Goal: Task Accomplishment & Management: Use online tool/utility

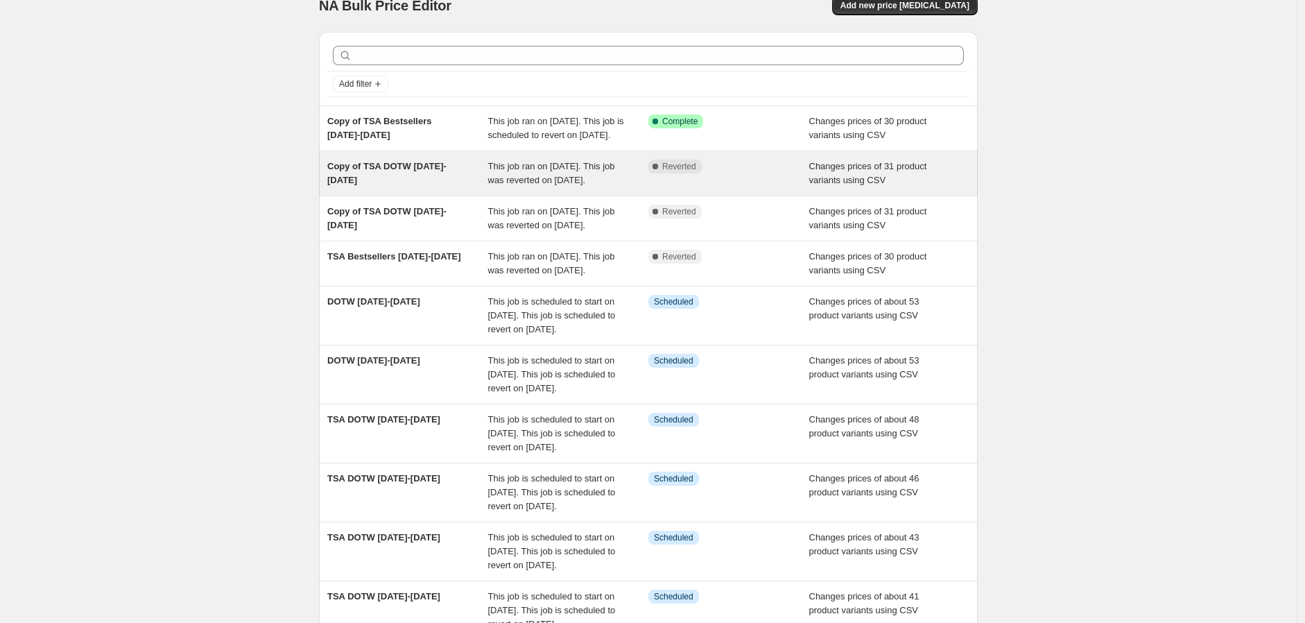
scroll to position [29, 0]
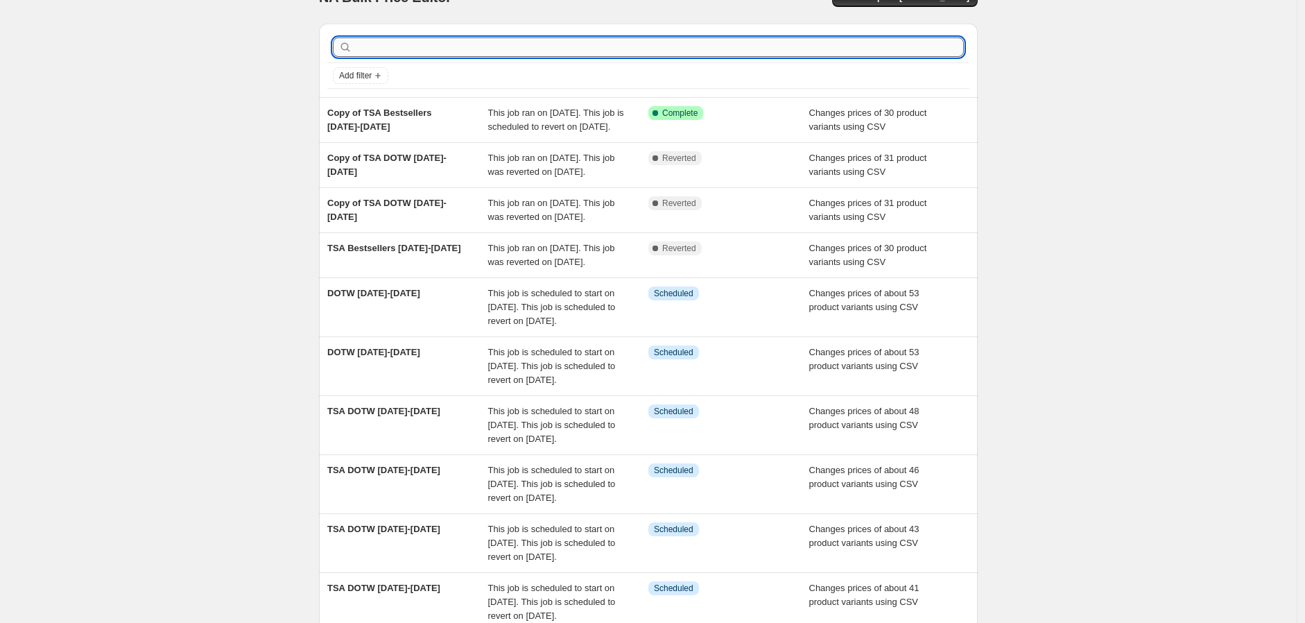
click at [419, 50] on input "text" at bounding box center [659, 46] width 609 height 19
type input "10.10"
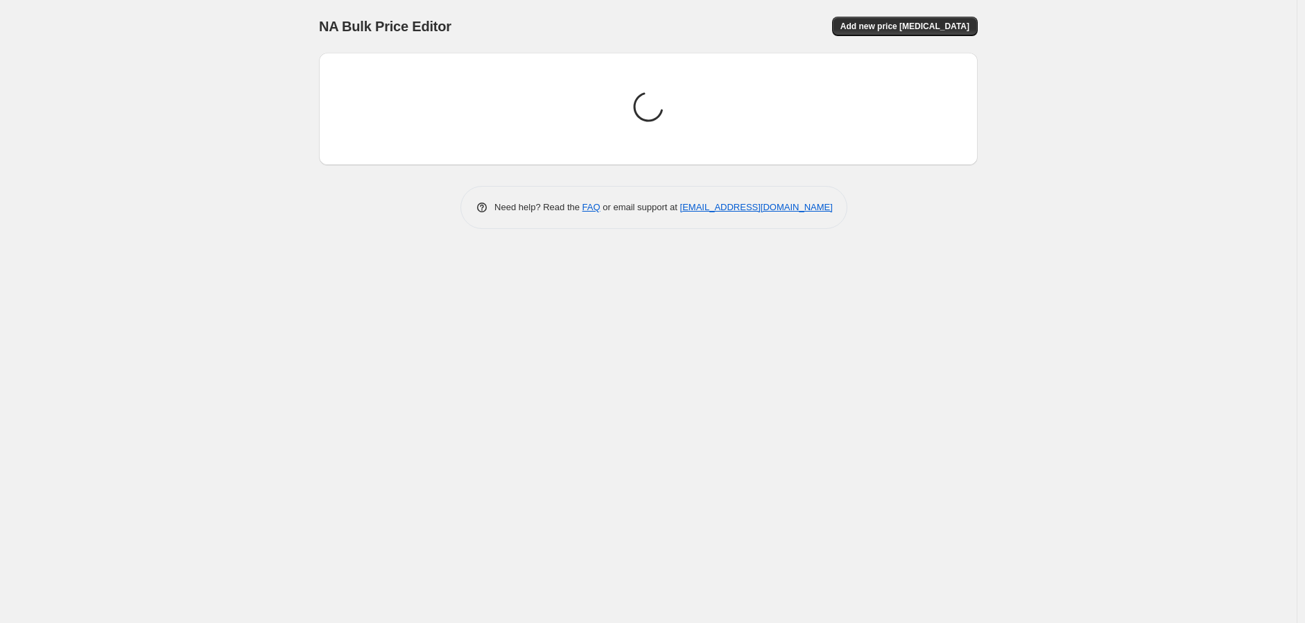
scroll to position [0, 0]
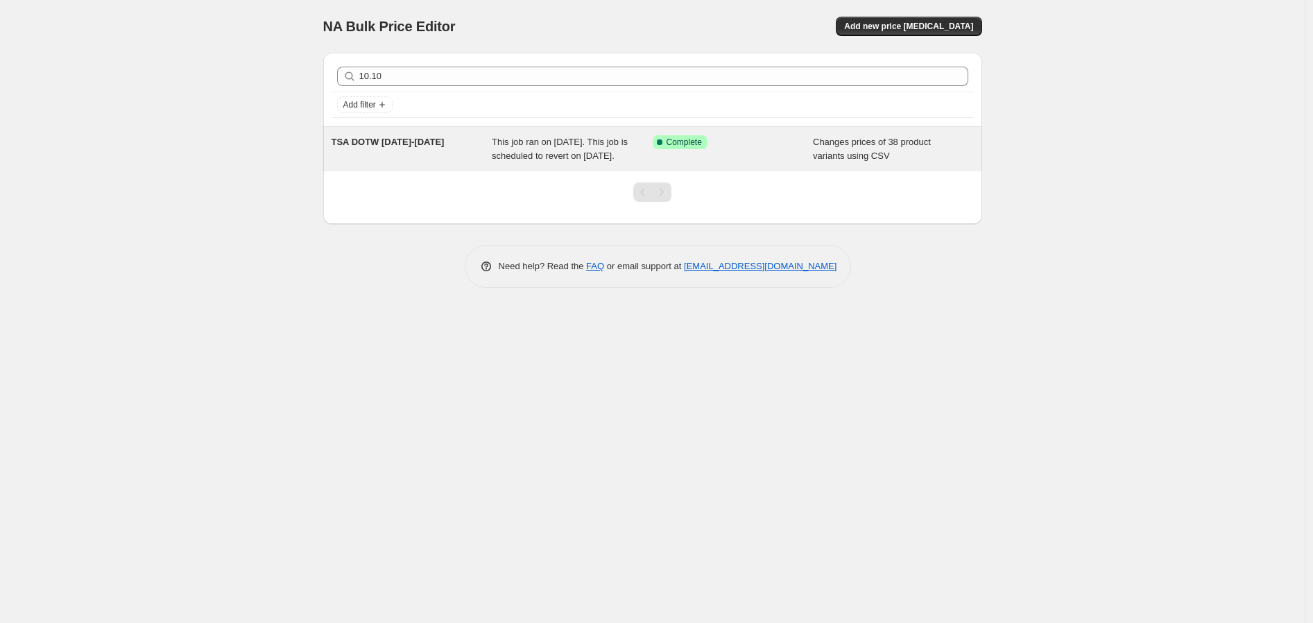
click at [740, 146] on div "Success Complete Complete" at bounding box center [723, 142] width 140 height 14
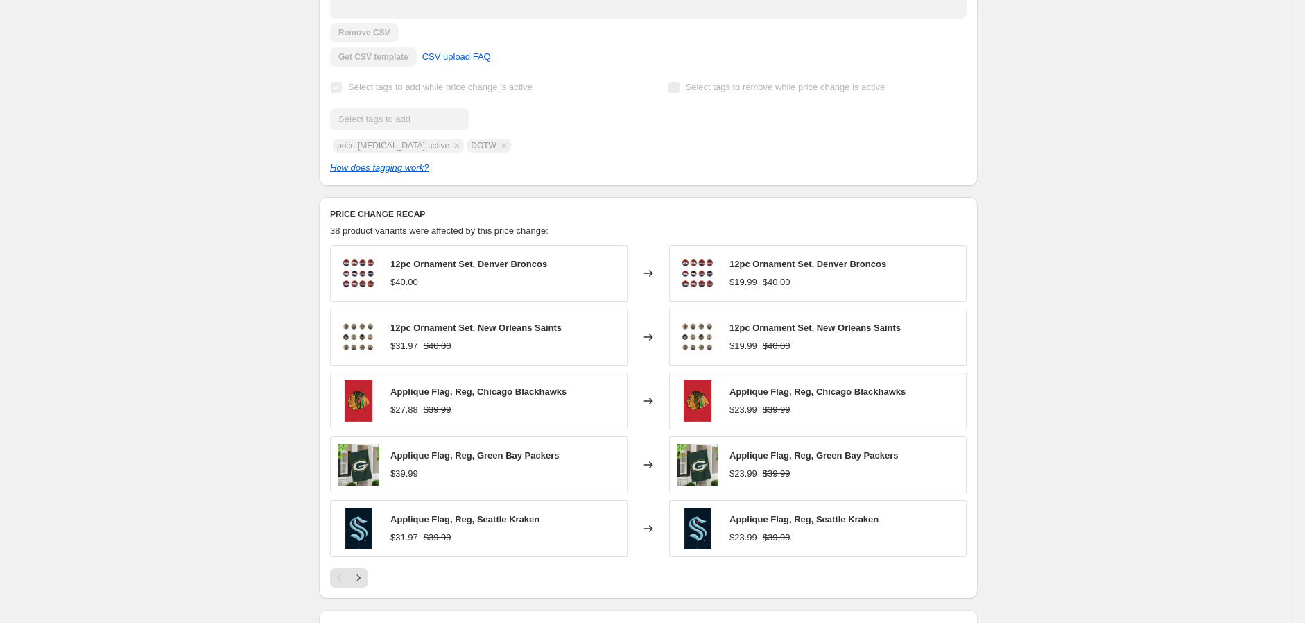
scroll to position [246, 0]
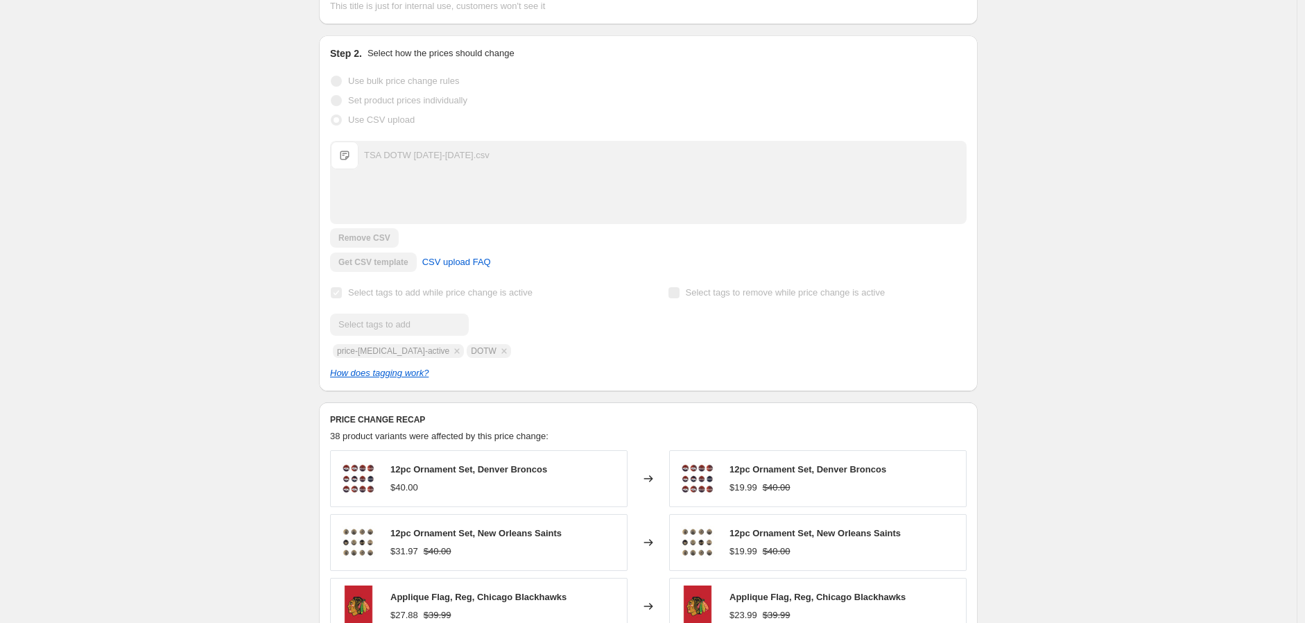
drag, startPoint x: 1083, startPoint y: 297, endPoint x: 179, endPoint y: 363, distance: 906.7
click at [178, 363] on div "TSA DOTW [DATE]-[DATE]. This page is ready TSA DOTW [DATE]-[DATE] Success Compl…" at bounding box center [648, 490] width 1297 height 1472
click at [1196, 344] on div "TSA DOTW [DATE]-[DATE]. This page is ready TSA DOTW [DATE]-[DATE] Success Compl…" at bounding box center [648, 490] width 1297 height 1472
click at [1105, 381] on div "TSA DOTW [DATE]-[DATE]. This page is ready TSA DOTW [DATE]-[DATE] Success Compl…" at bounding box center [648, 490] width 1297 height 1472
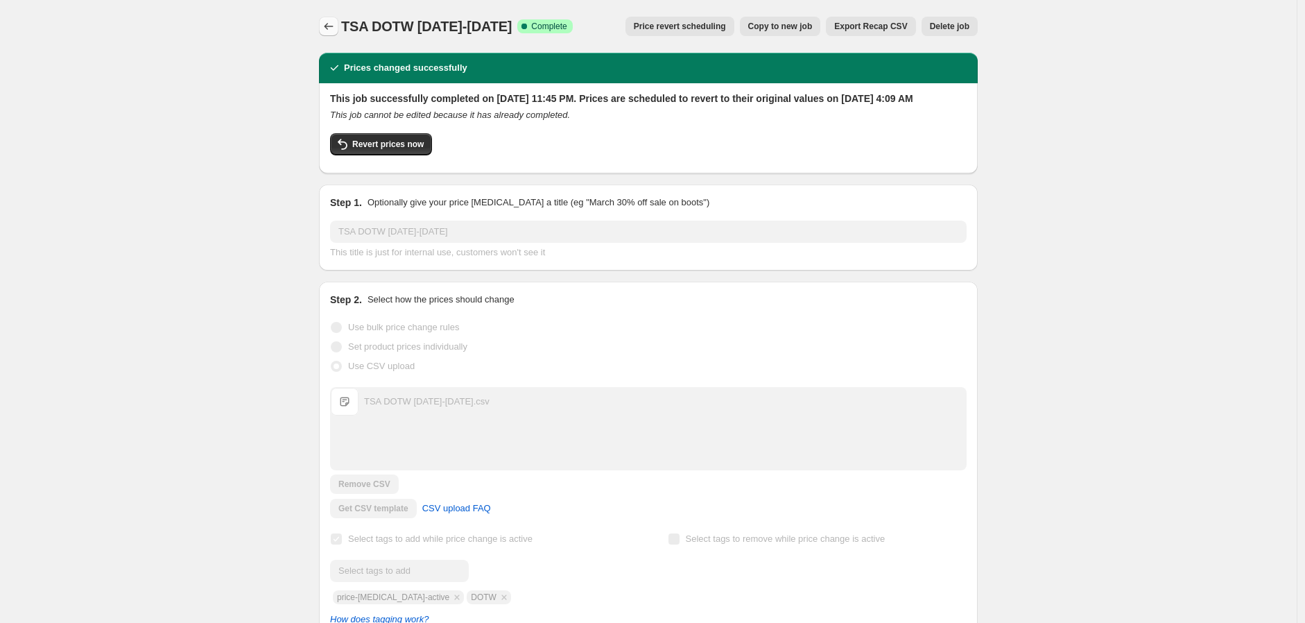
click at [328, 24] on icon "Price change jobs" at bounding box center [329, 26] width 14 height 14
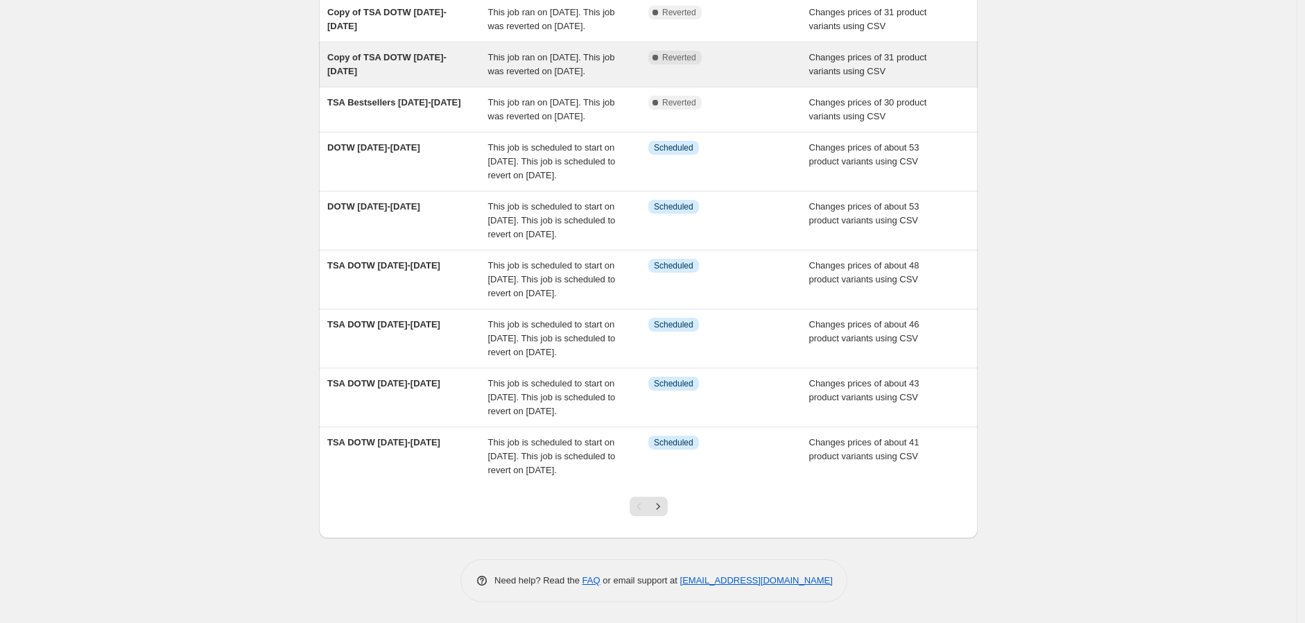
scroll to position [308, 0]
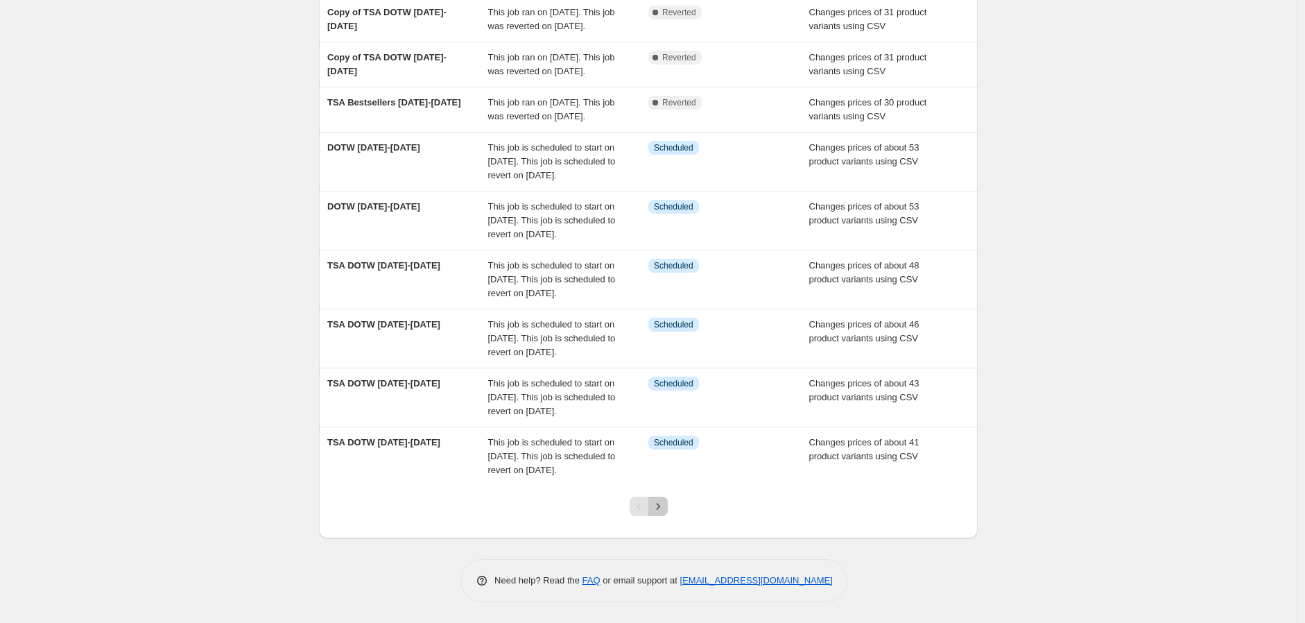
click at [657, 509] on icon "Next" at bounding box center [658, 506] width 14 height 14
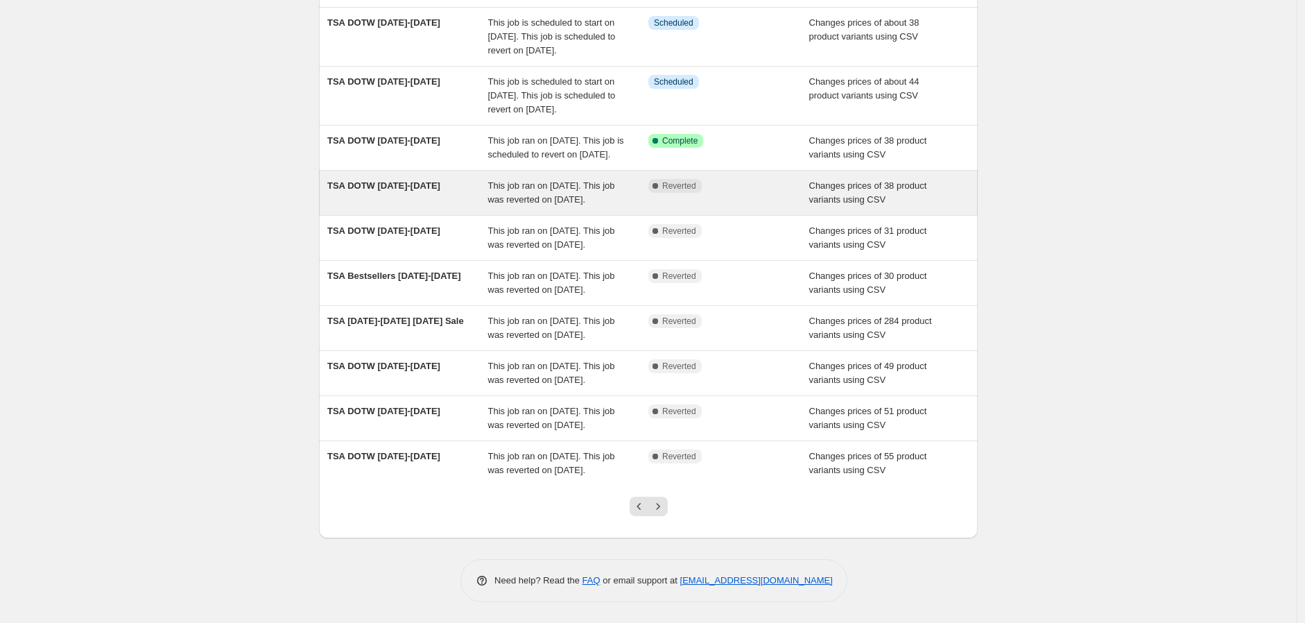
scroll to position [154, 0]
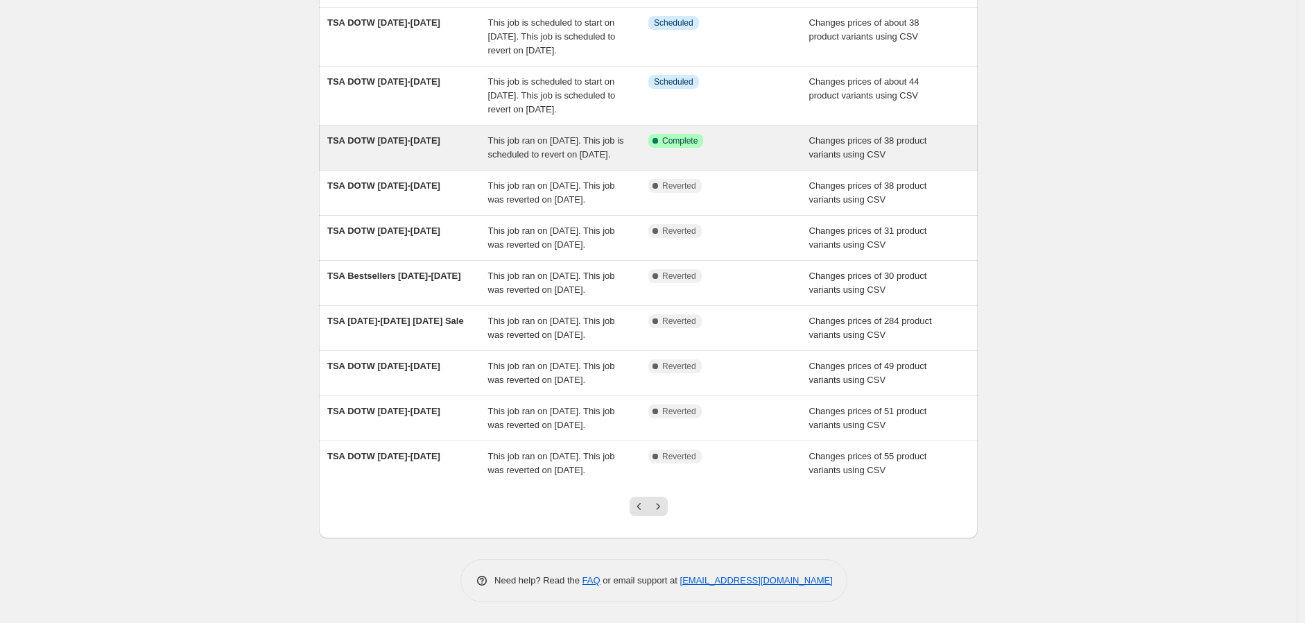
click at [417, 147] on div "TSA DOTW [DATE]-[DATE]" at bounding box center [407, 148] width 161 height 28
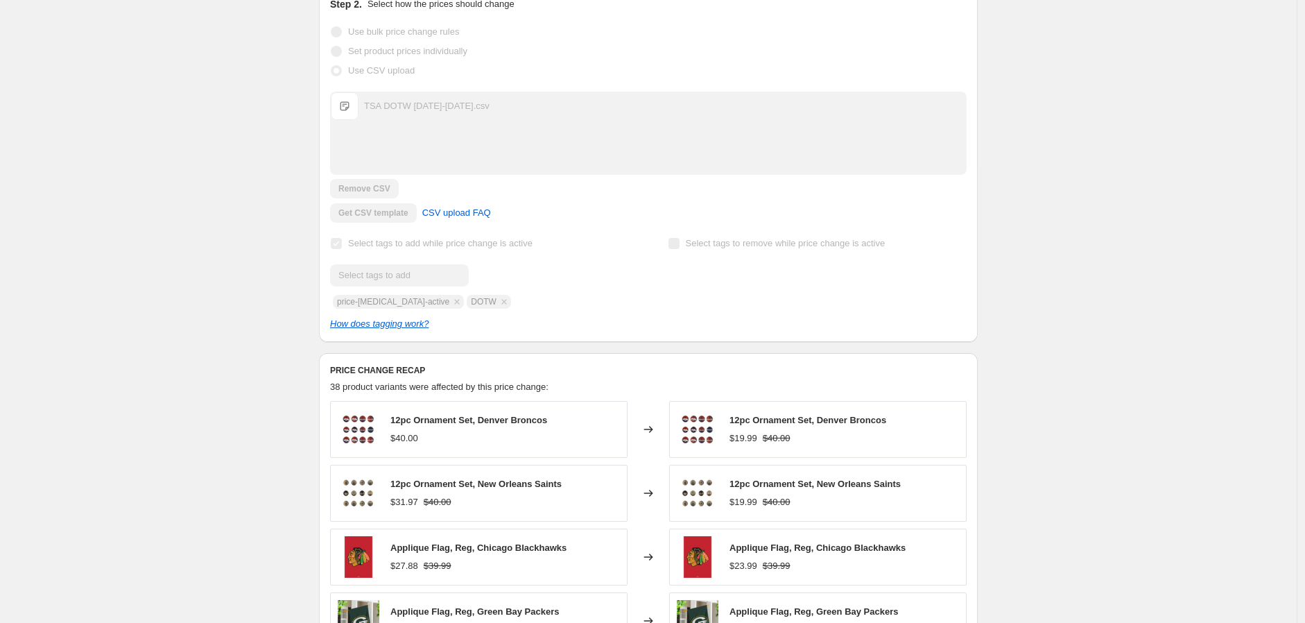
scroll to position [308, 0]
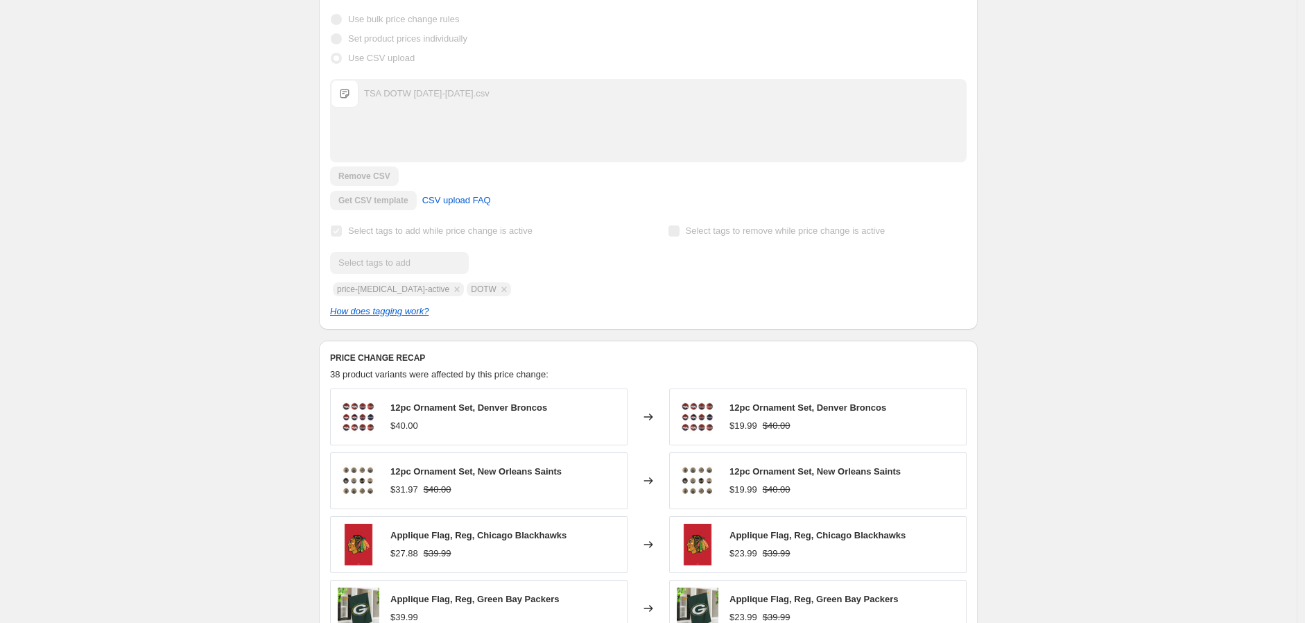
click at [184, 342] on div "TSA DOTW [DATE]-[DATE]. This page is ready TSA DOTW [DATE]-[DATE] Success Compl…" at bounding box center [648, 428] width 1297 height 1472
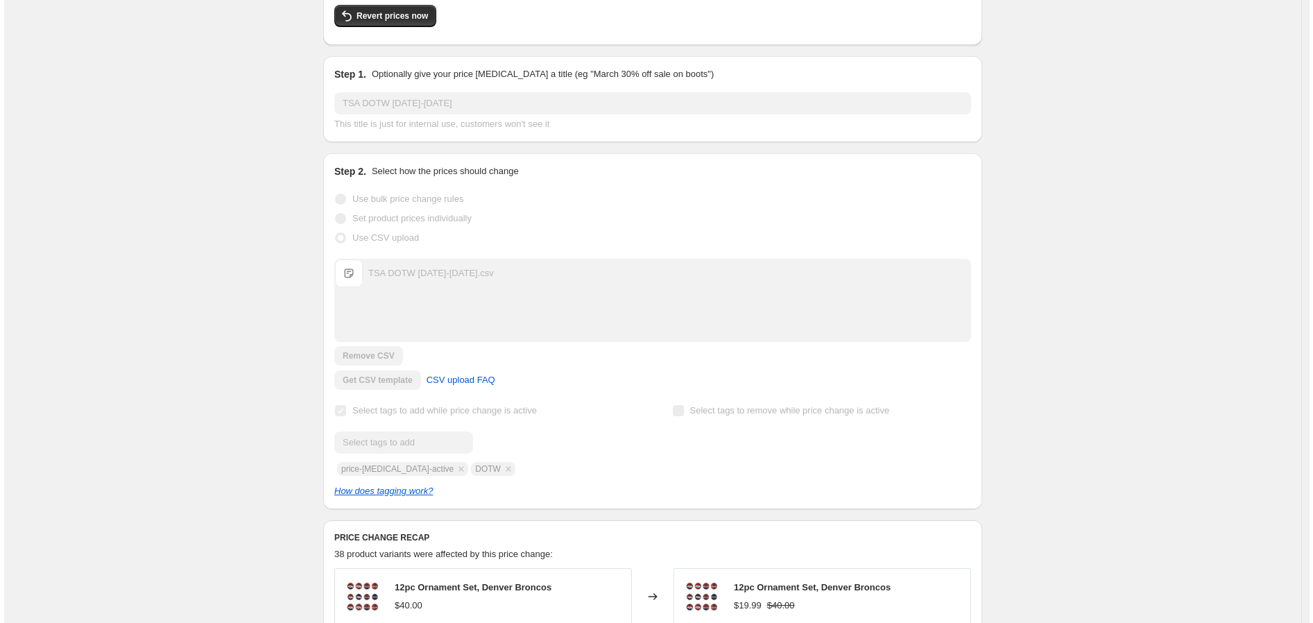
scroll to position [0, 0]
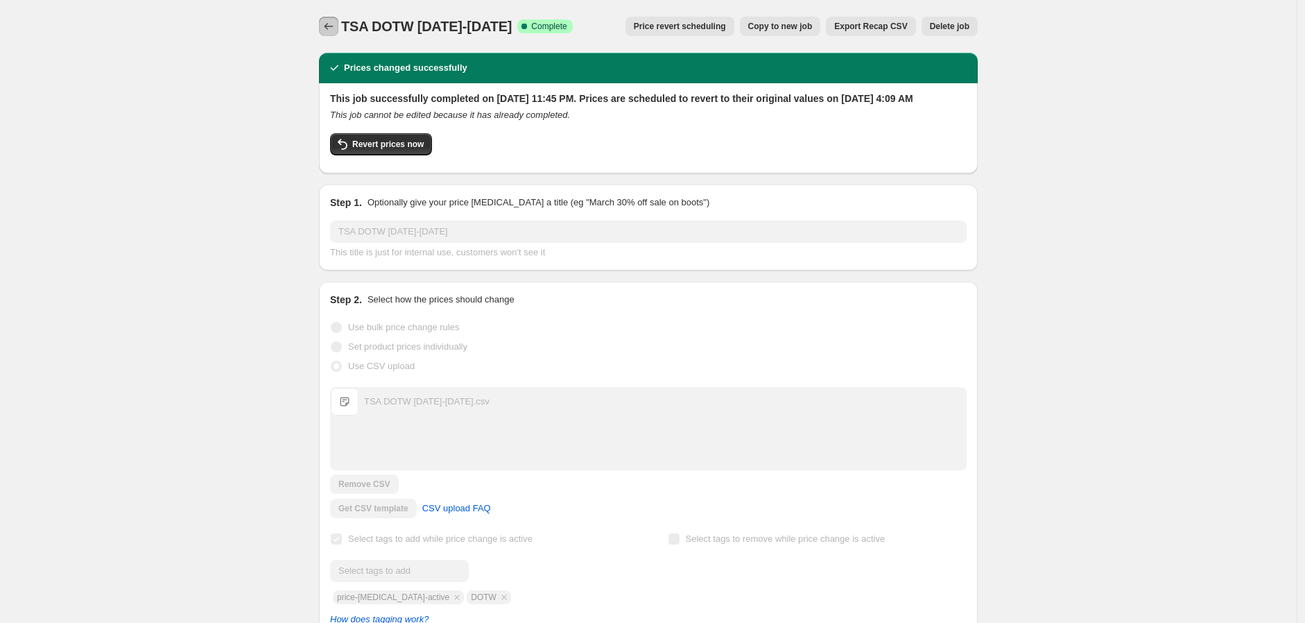
click at [333, 25] on icon "Price change jobs" at bounding box center [329, 26] width 14 height 14
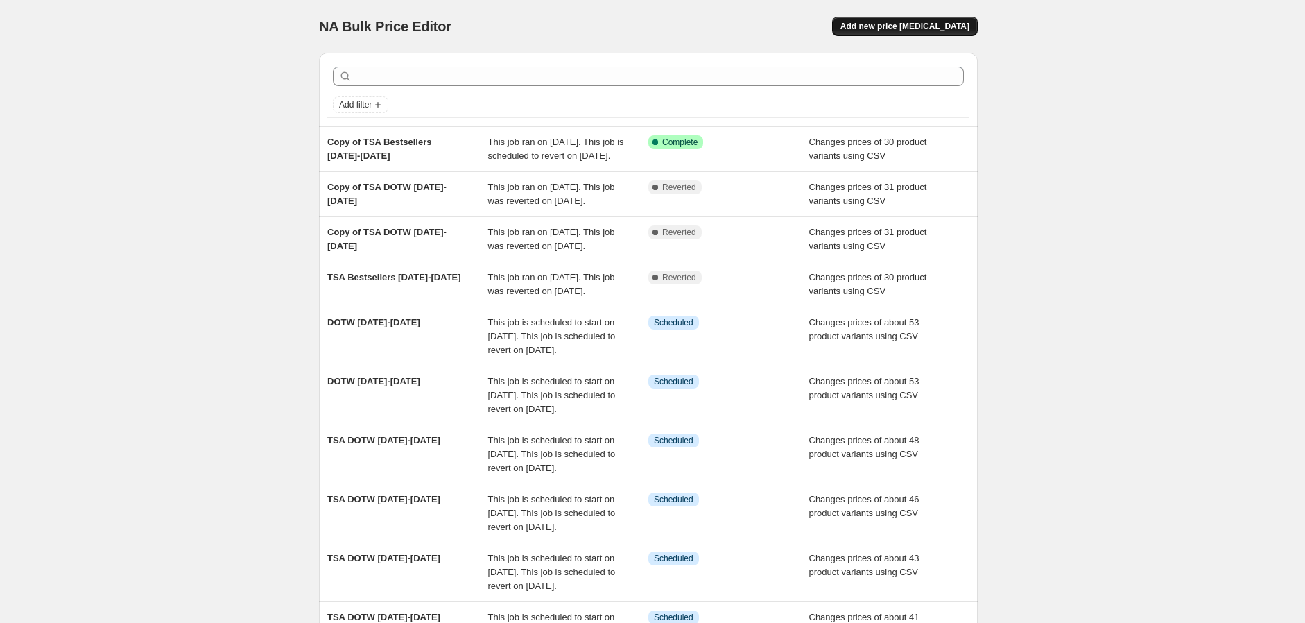
click at [966, 29] on span "Add new price [MEDICAL_DATA]" at bounding box center [905, 26] width 129 height 11
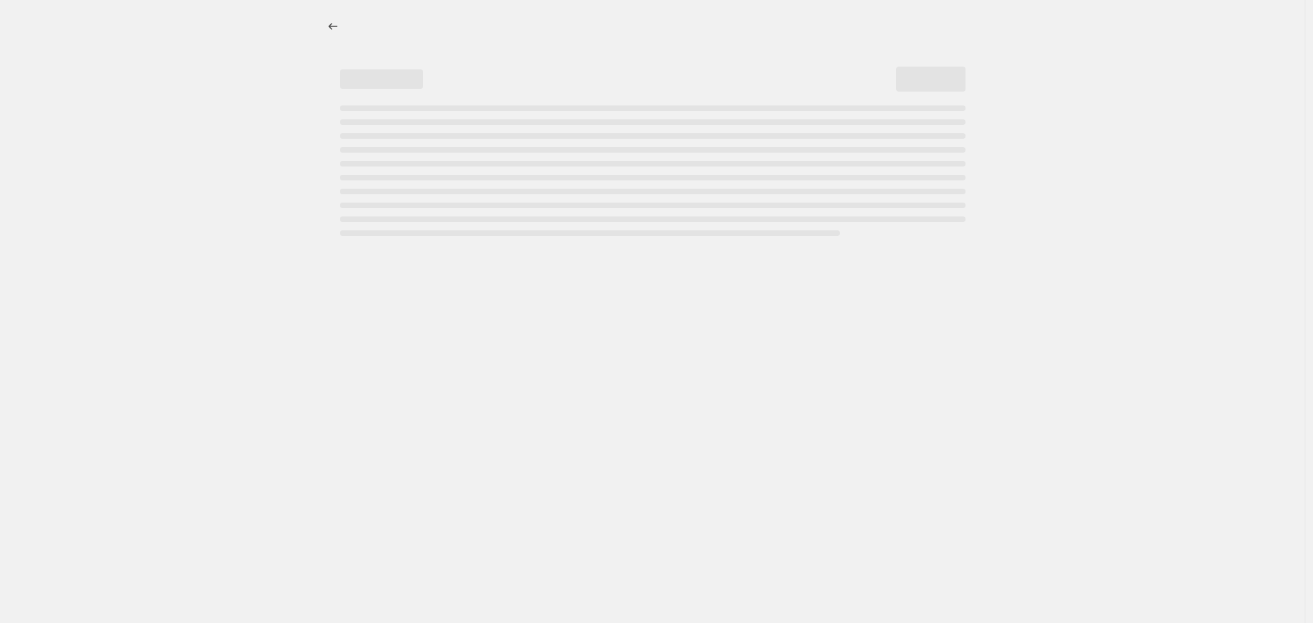
select select "percentage"
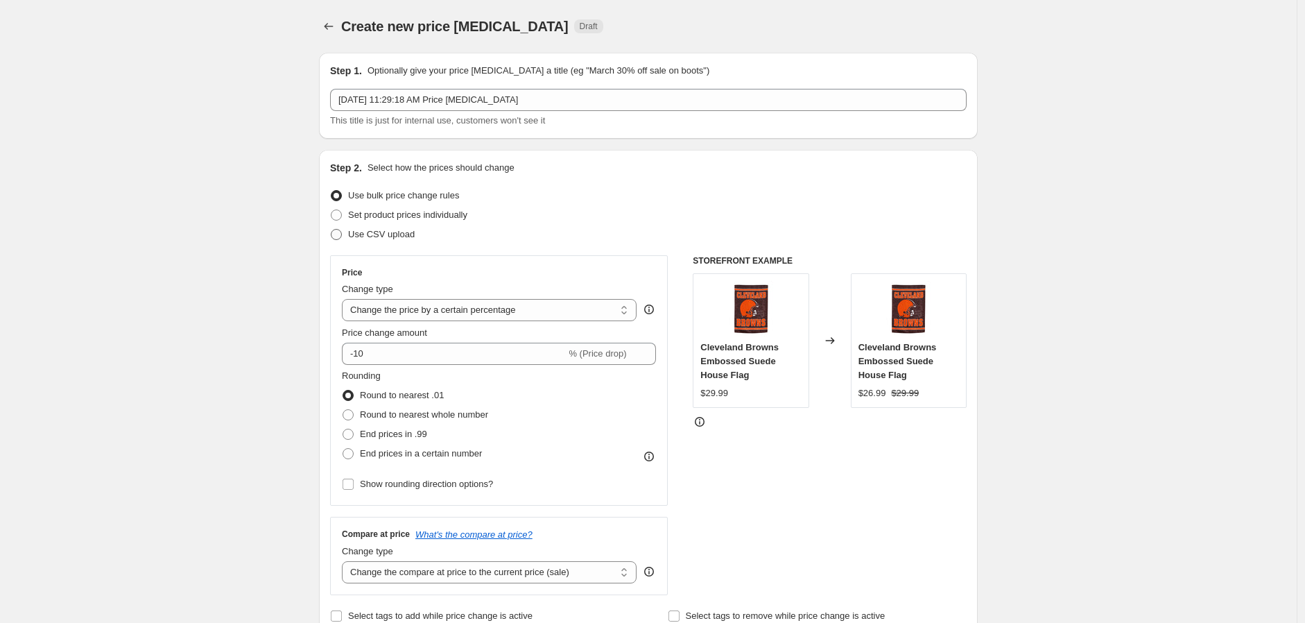
click at [343, 236] on span at bounding box center [336, 234] width 12 height 12
click at [332, 230] on input "Use CSV upload" at bounding box center [331, 229] width 1 height 1
radio input "true"
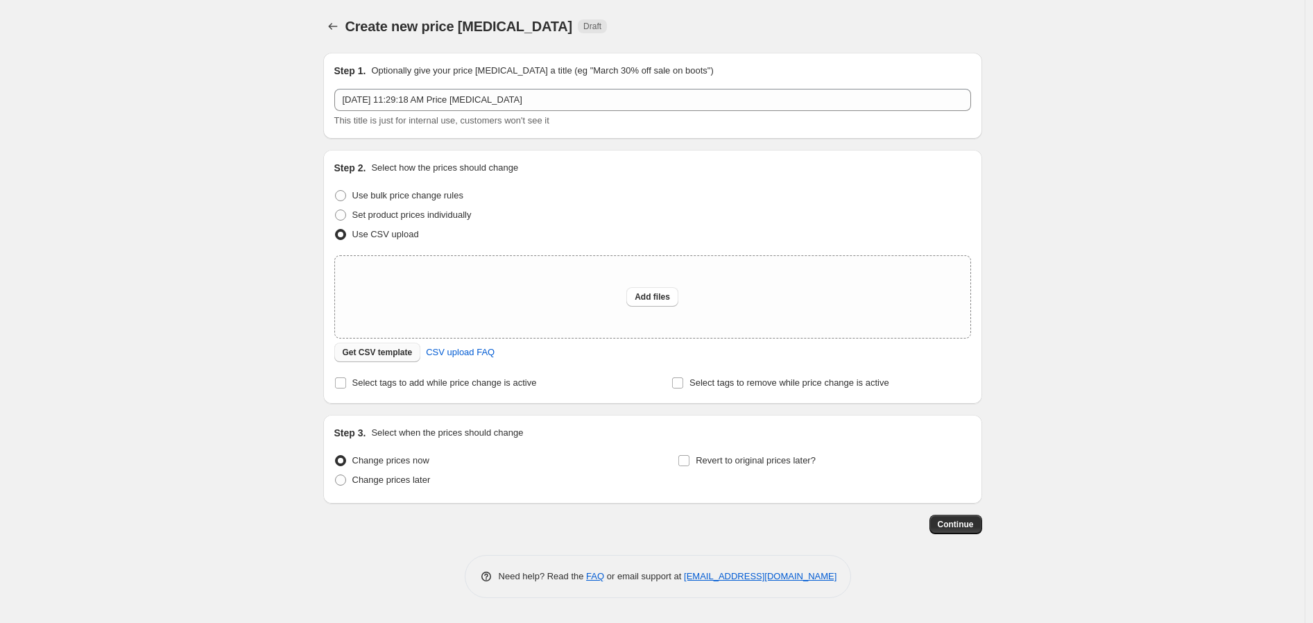
click at [385, 359] on button "Get CSV template" at bounding box center [377, 352] width 87 height 19
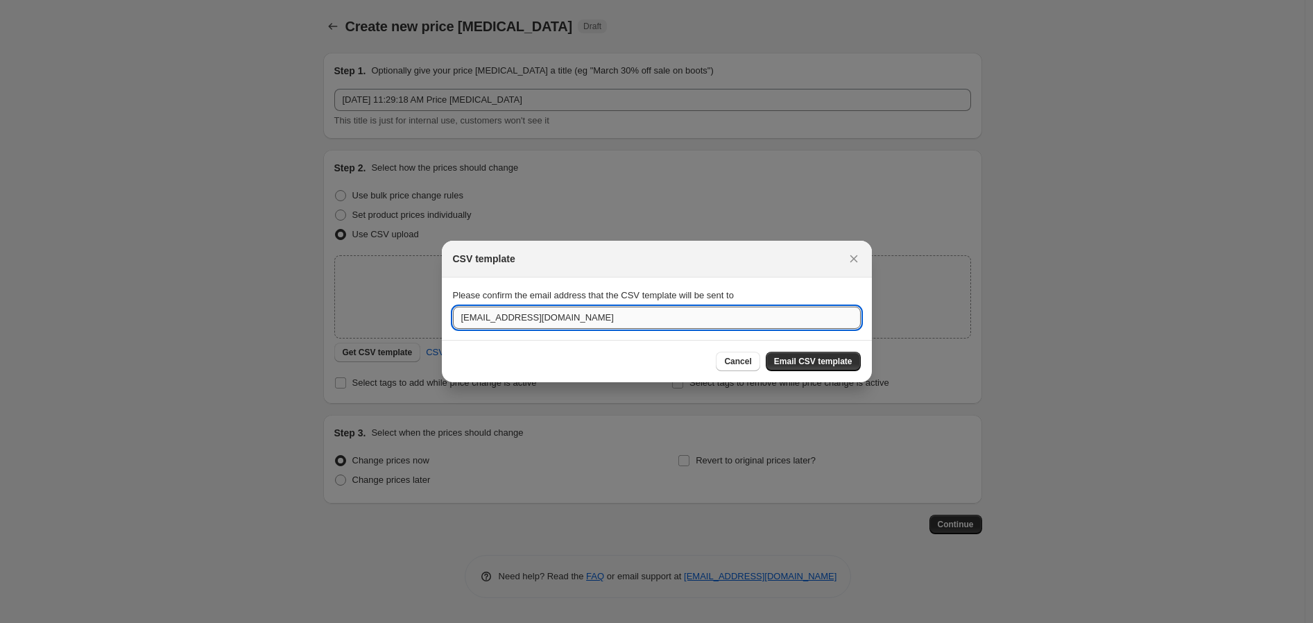
drag, startPoint x: 563, startPoint y: 323, endPoint x: 454, endPoint y: 321, distance: 108.9
click at [454, 321] on input "[EMAIL_ADDRESS][DOMAIN_NAME]" at bounding box center [657, 318] width 408 height 22
type input "[EMAIL_ADDRESS][DOMAIN_NAME]"
click at [828, 361] on span "Email CSV template" at bounding box center [813, 361] width 78 height 11
